Goal: Task Accomplishment & Management: Use online tool/utility

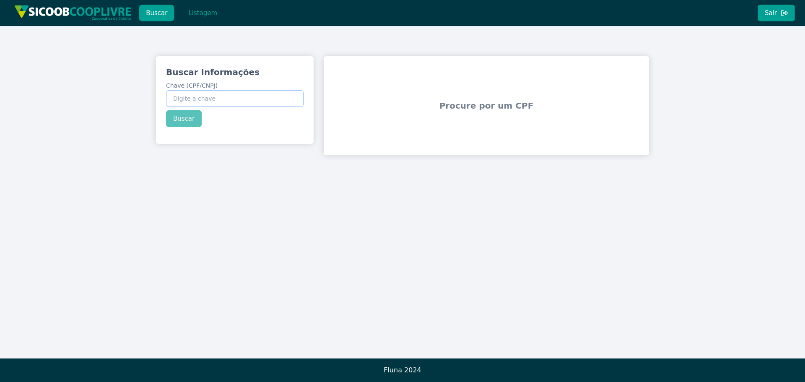
click at [204, 99] on input "Chave (CPF/CNPJ)" at bounding box center [235, 98] width 138 height 17
paste input "372.970.508-30"
type input "372.970.508-30"
click at [191, 122] on div "Buscar Informações Chave (CPF/CNPJ) 372.970.508-30 Buscar" at bounding box center [235, 96] width 158 height 81
click at [184, 114] on button "Buscar" at bounding box center [184, 118] width 36 height 17
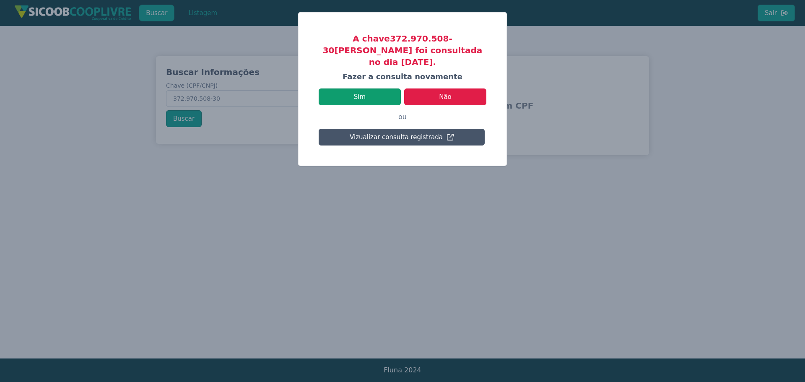
click at [388, 88] on button "Sim" at bounding box center [360, 96] width 82 height 17
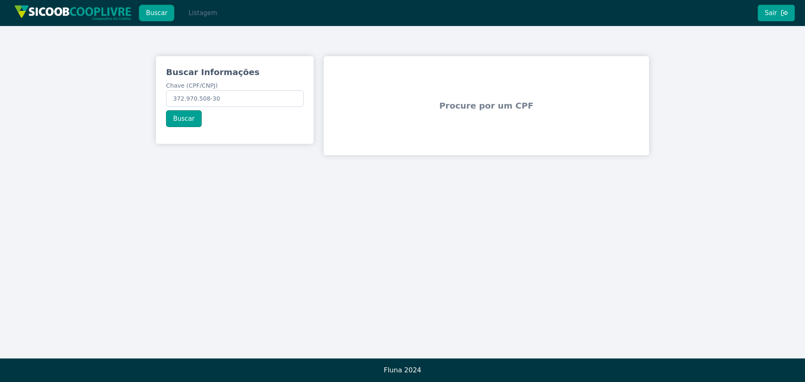
click at [201, 18] on button "Listagem" at bounding box center [202, 13] width 43 height 17
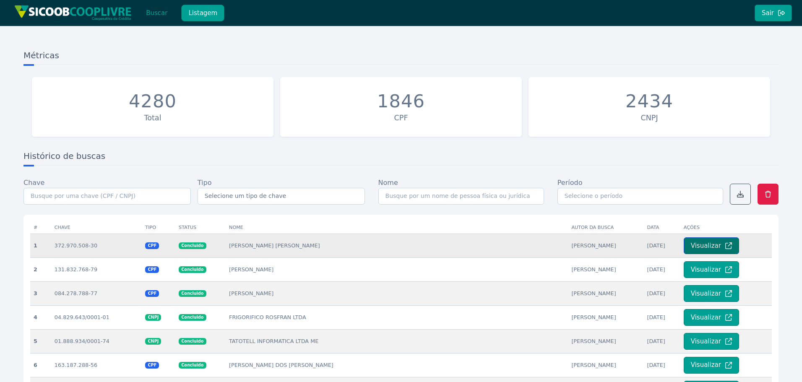
click at [702, 248] on button "Visualizar" at bounding box center [710, 245] width 55 height 17
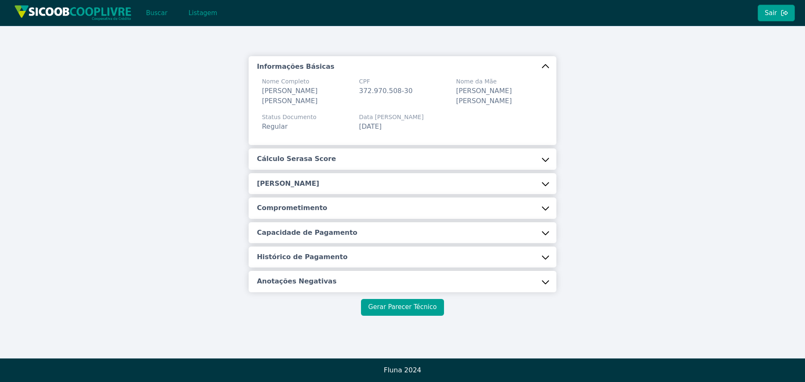
click at [405, 308] on button "Gerar Parecer Técnico" at bounding box center [402, 307] width 83 height 17
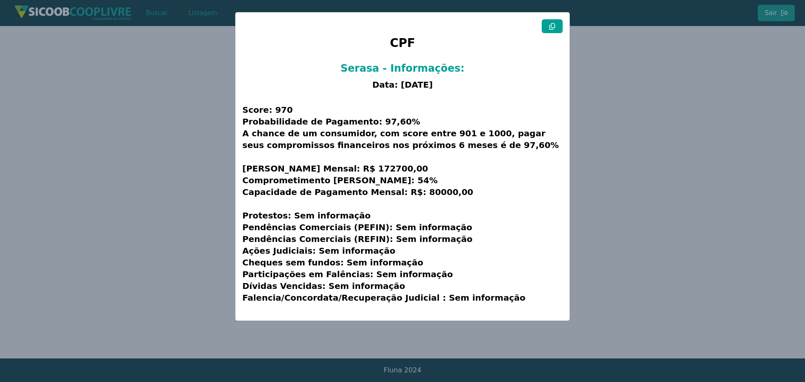
click at [554, 21] on button at bounding box center [552, 26] width 21 height 14
